Goal: Information Seeking & Learning: Learn about a topic

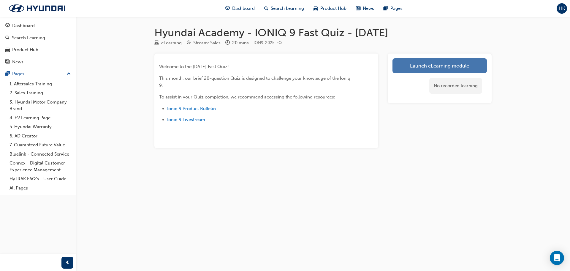
click at [439, 64] on link "Launch eLearning module" at bounding box center [440, 65] width 94 height 15
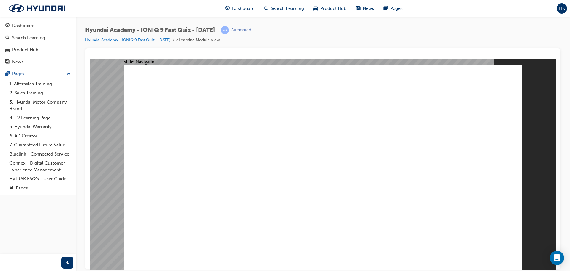
drag, startPoint x: 272, startPoint y: 71, endPoint x: 274, endPoint y: 76, distance: 5.2
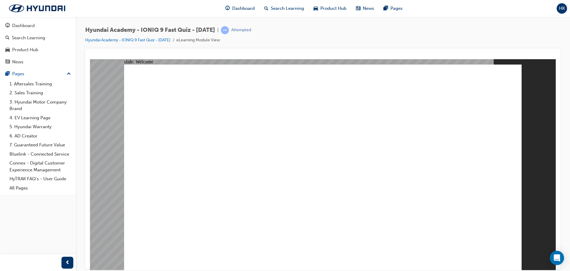
radio input "true"
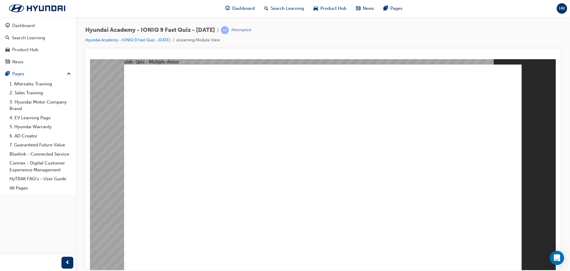
radio input "true"
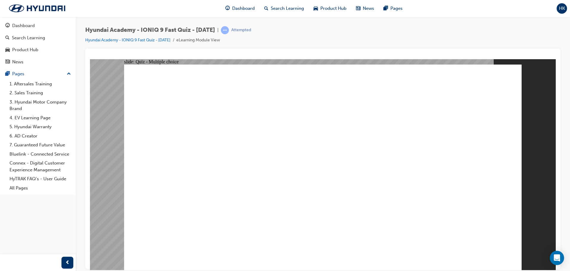
radio input "true"
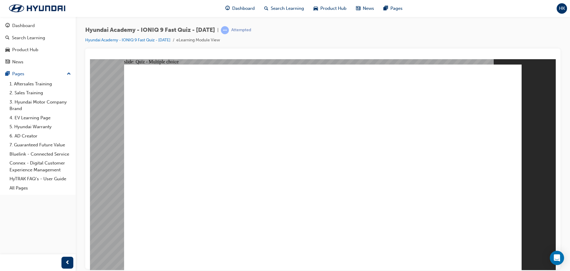
radio input "true"
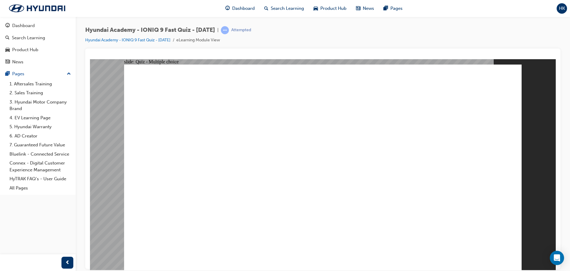
radio input "true"
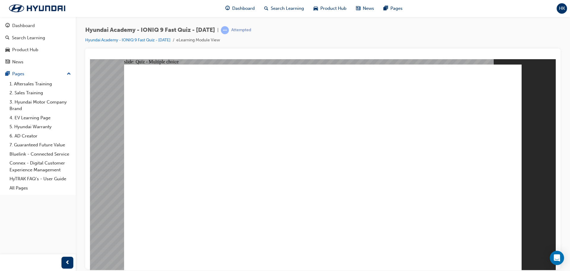
radio input "true"
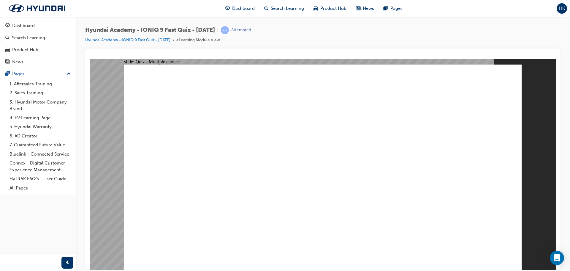
checkbox input "true"
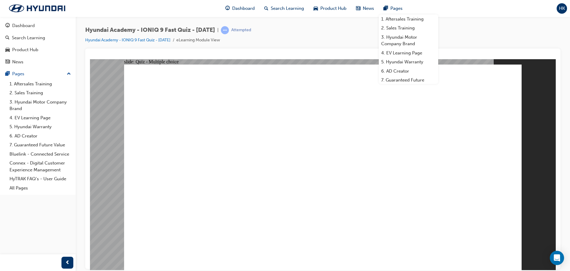
checkbox input "true"
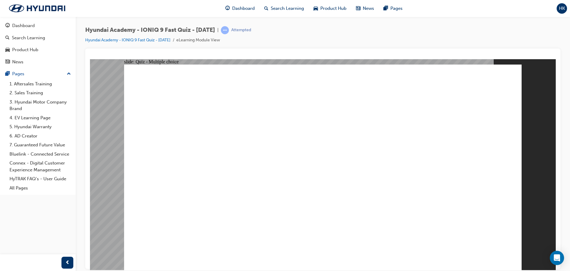
radio input "true"
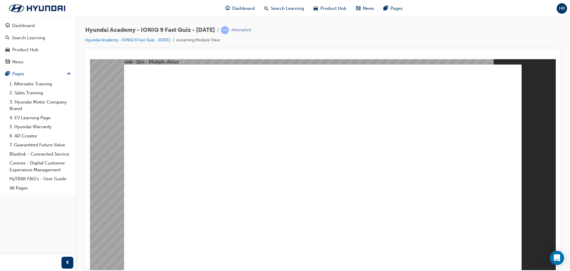
checkbox input "true"
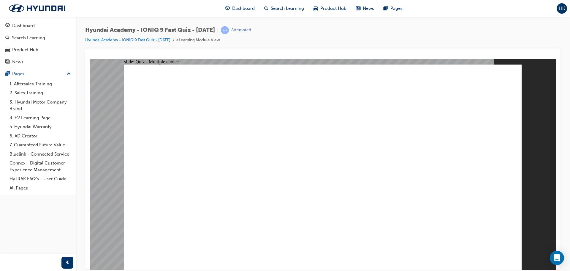
checkbox input "true"
drag, startPoint x: 258, startPoint y: 171, endPoint x: 257, endPoint y: 167, distance: 3.6
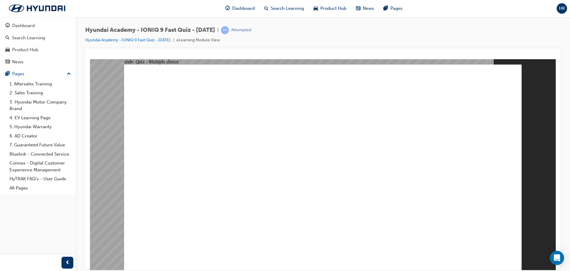
radio input "true"
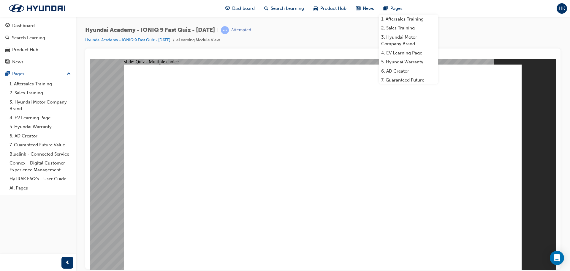
radio input "true"
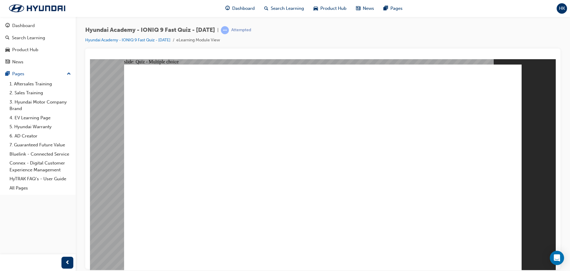
radio input "true"
drag, startPoint x: 232, startPoint y: 197, endPoint x: 283, endPoint y: 207, distance: 52.1
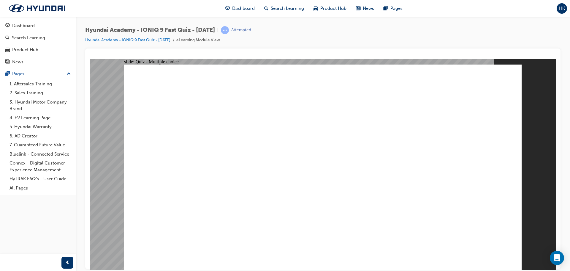
radio input "true"
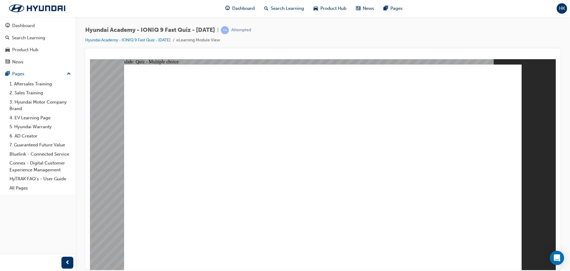
radio input "true"
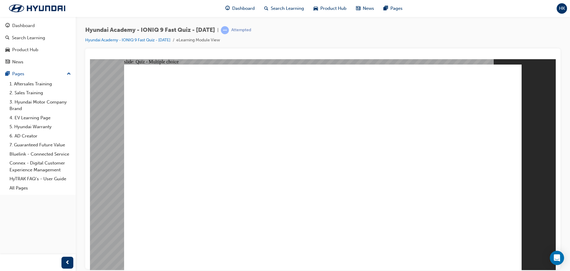
radio input "true"
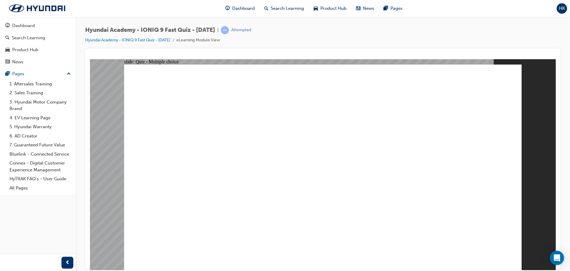
radio input "true"
drag, startPoint x: 285, startPoint y: 205, endPoint x: 299, endPoint y: 212, distance: 15.1
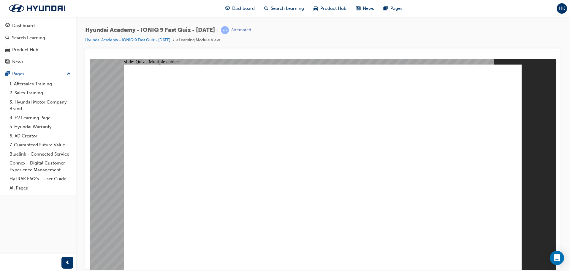
drag, startPoint x: 394, startPoint y: 193, endPoint x: 467, endPoint y: 229, distance: 80.9
radio input "true"
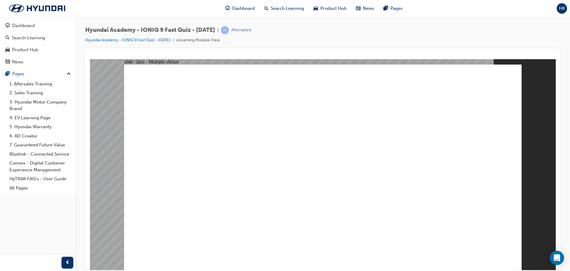
radio input "true"
